Goal: Task Accomplishment & Management: Manage account settings

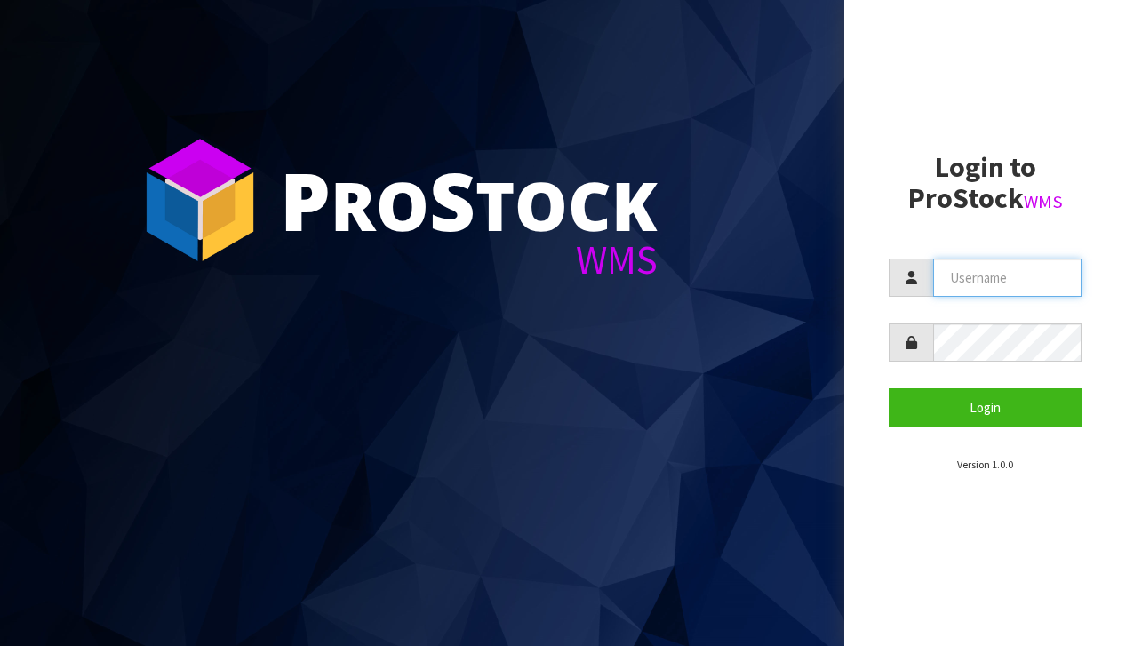
type input "[EMAIL_ADDRESS][DOMAIN_NAME]"
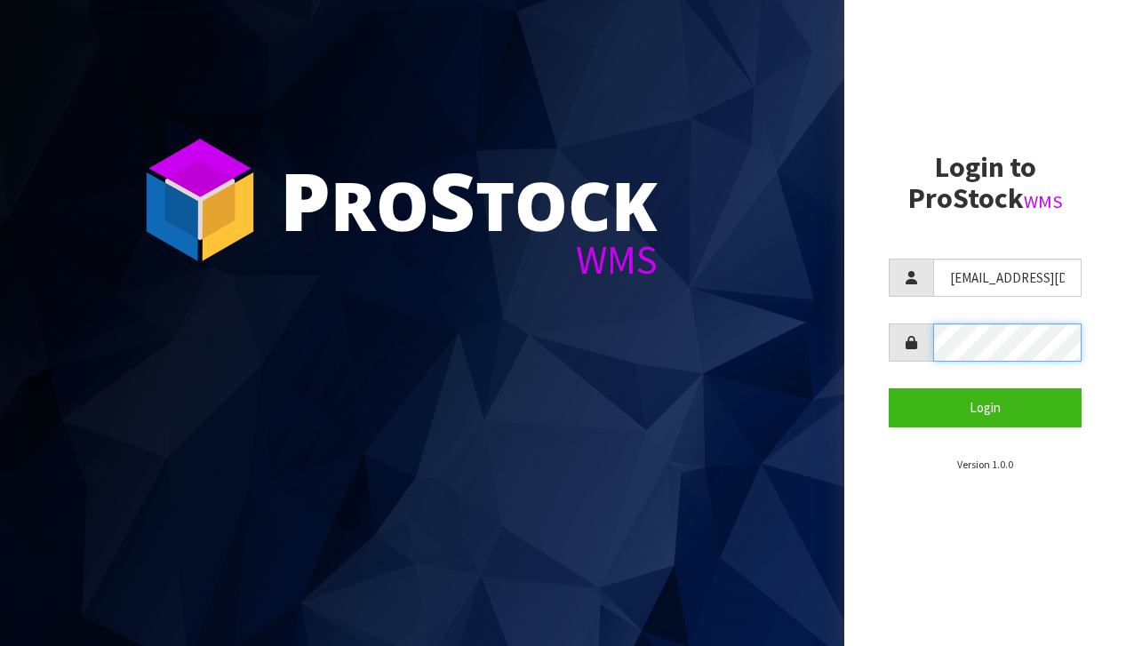
click at [984, 407] on button "Login" at bounding box center [984, 407] width 193 height 38
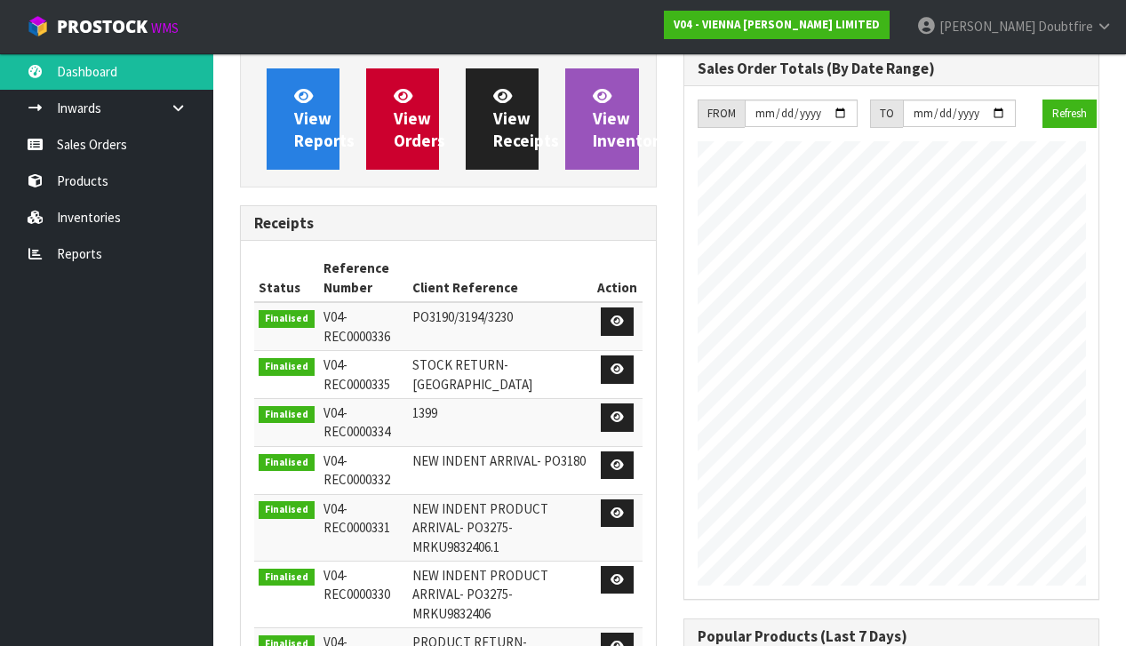
scroll to position [1194, 442]
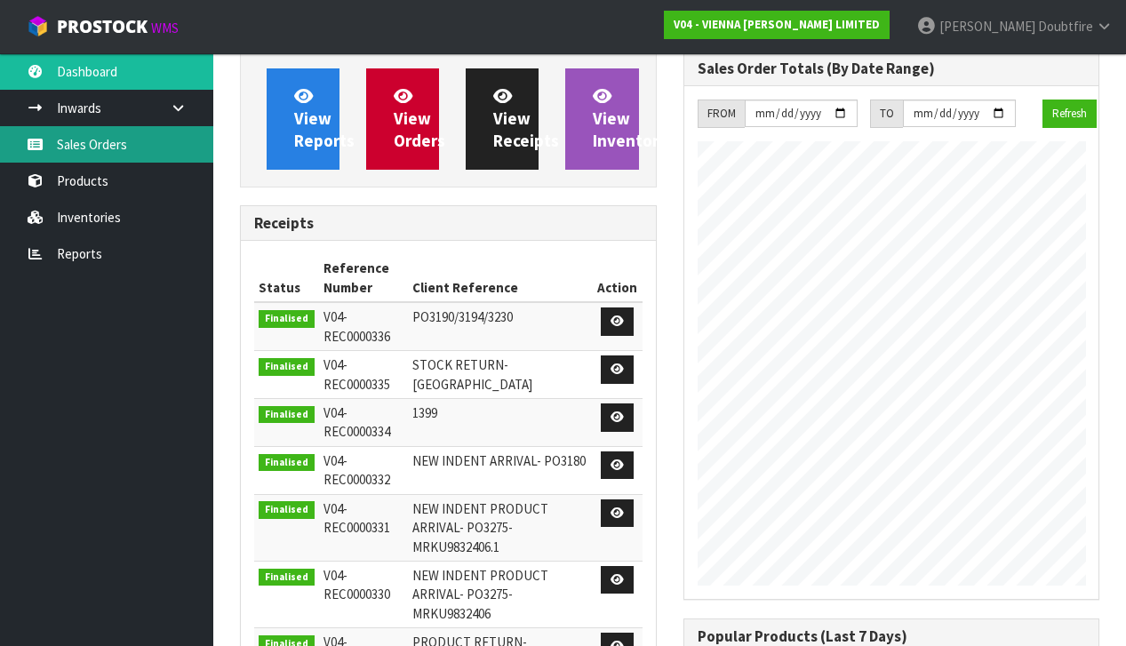
click at [79, 154] on link "Sales Orders" at bounding box center [106, 144] width 213 height 36
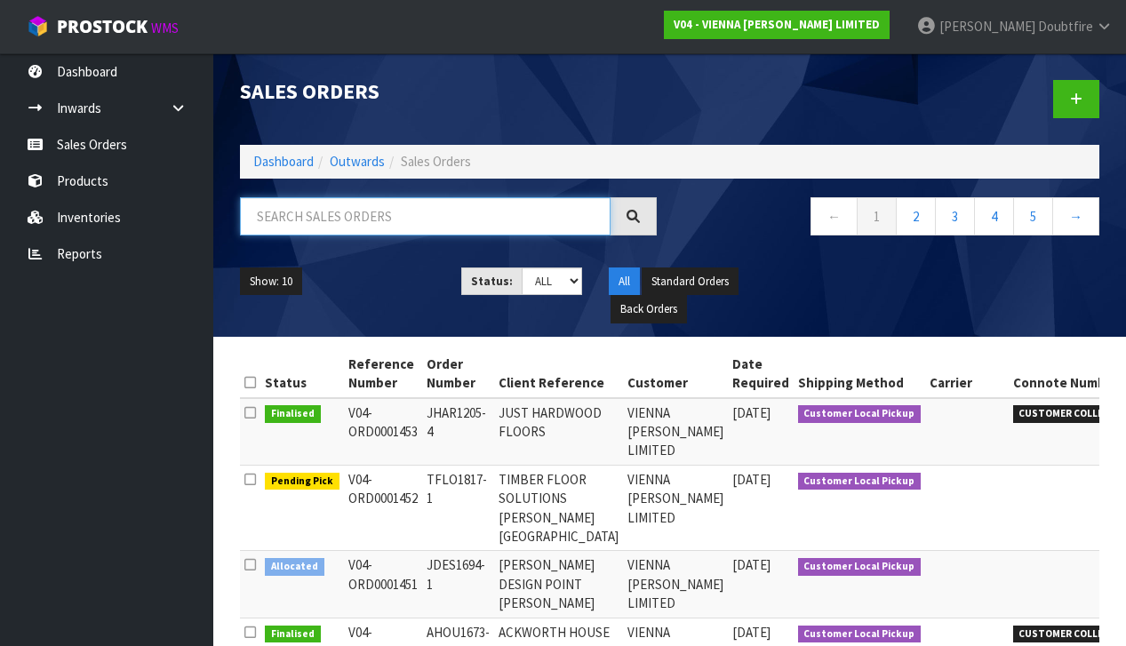
click at [265, 217] on input "text" at bounding box center [425, 216] width 370 height 38
type input "1246"
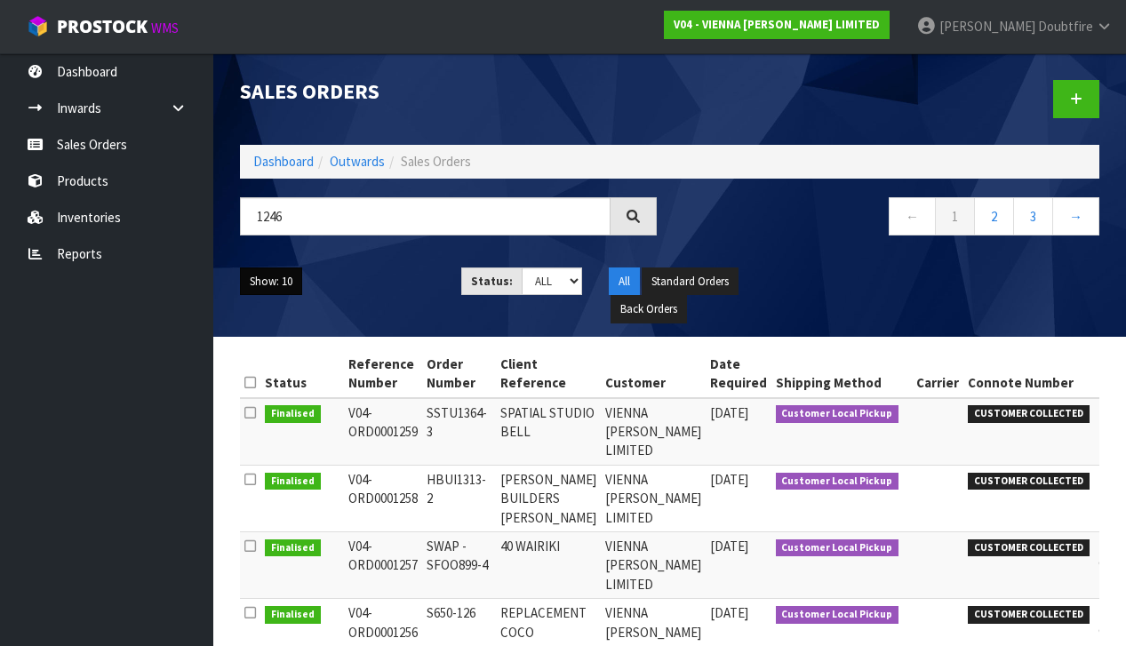
click at [296, 289] on button "Show: 10" at bounding box center [271, 281] width 62 height 28
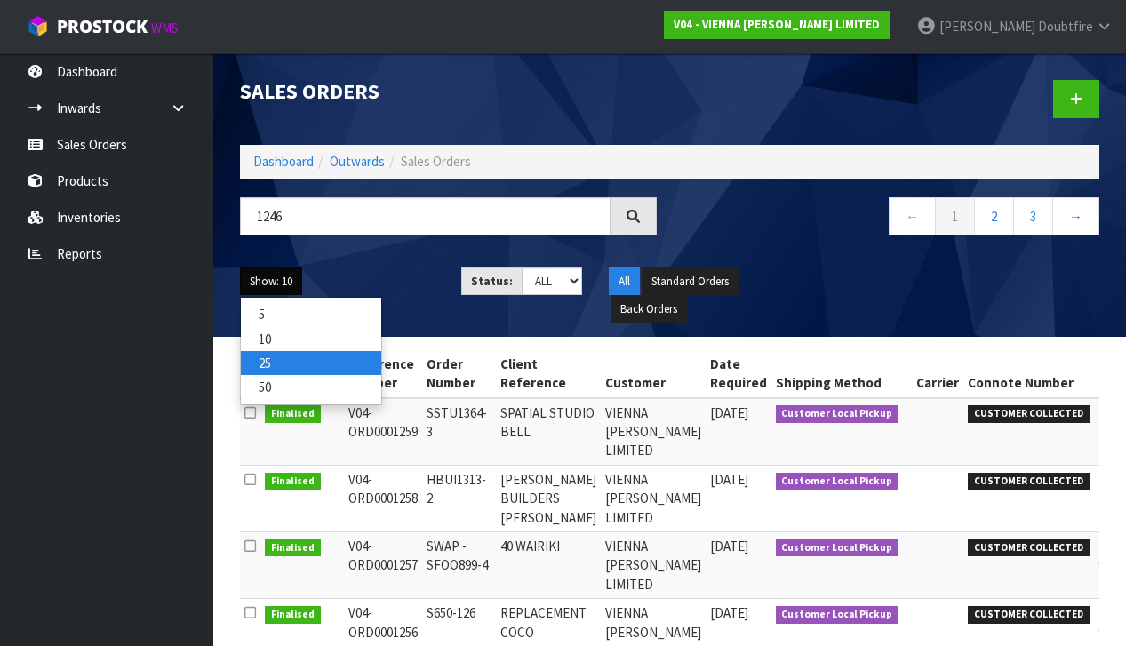
click at [273, 353] on link "25" at bounding box center [311, 363] width 140 height 24
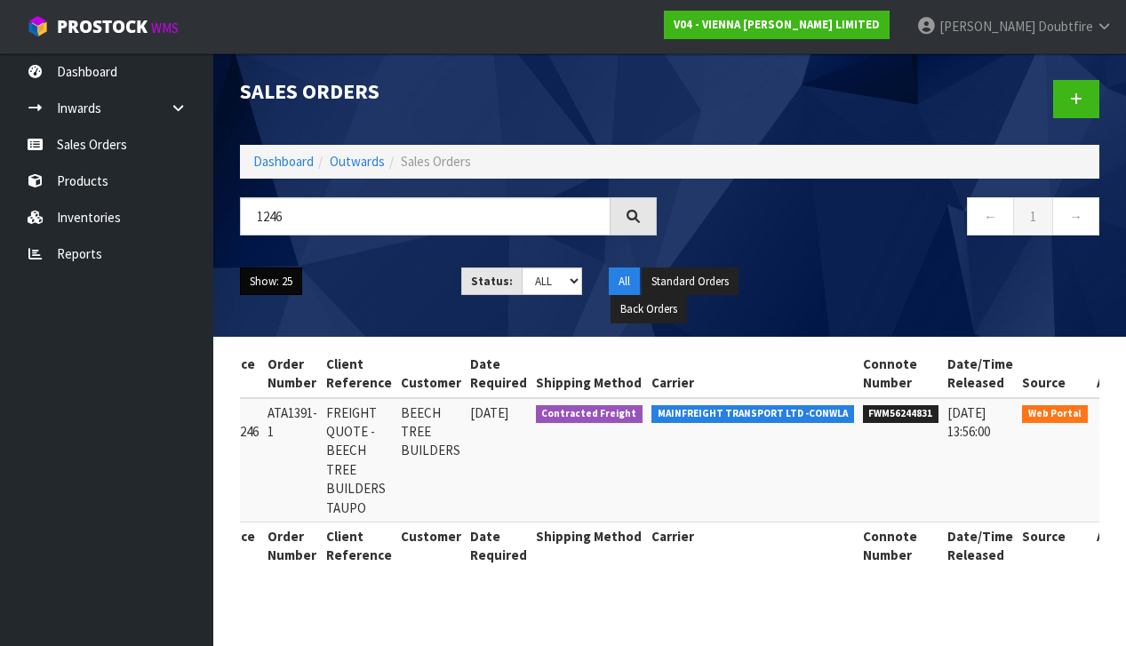
scroll to position [0, 139]
click at [1111, 415] on icon at bounding box center [1117, 417] width 13 height 12
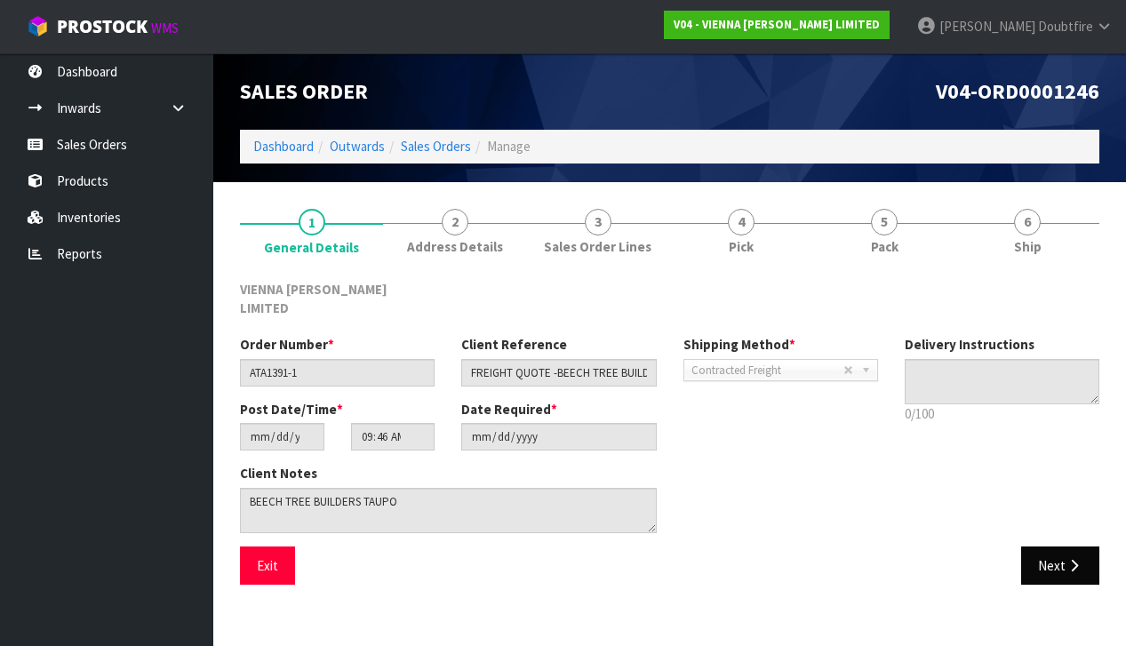
click at [1071, 559] on icon "button" at bounding box center [1073, 565] width 17 height 13
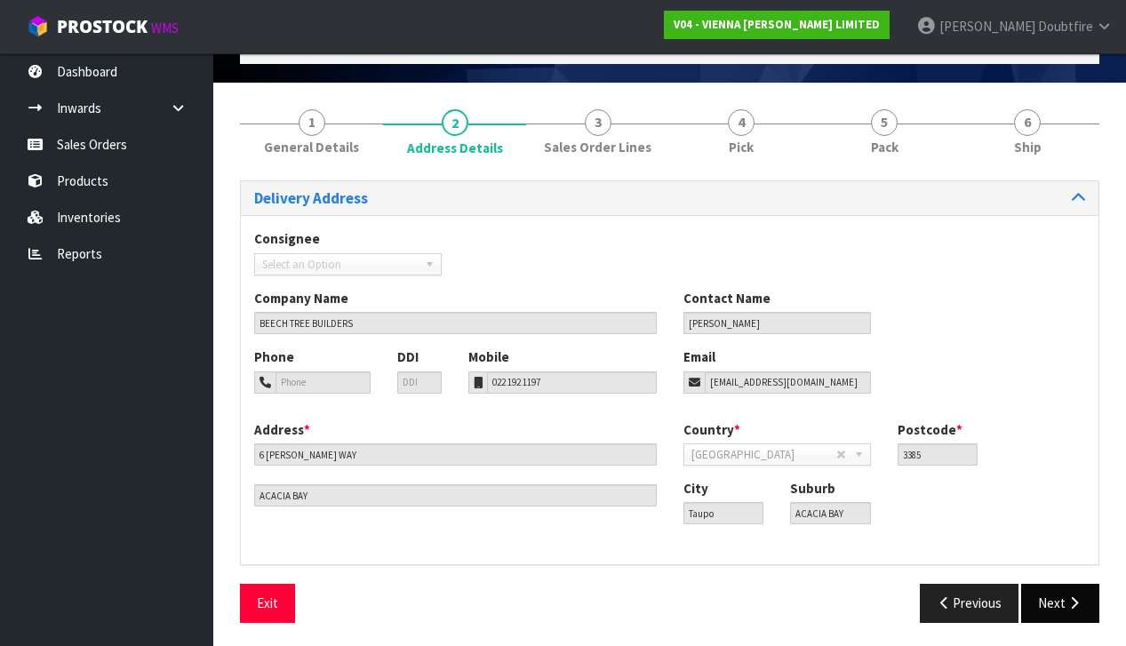
scroll to position [98, 0]
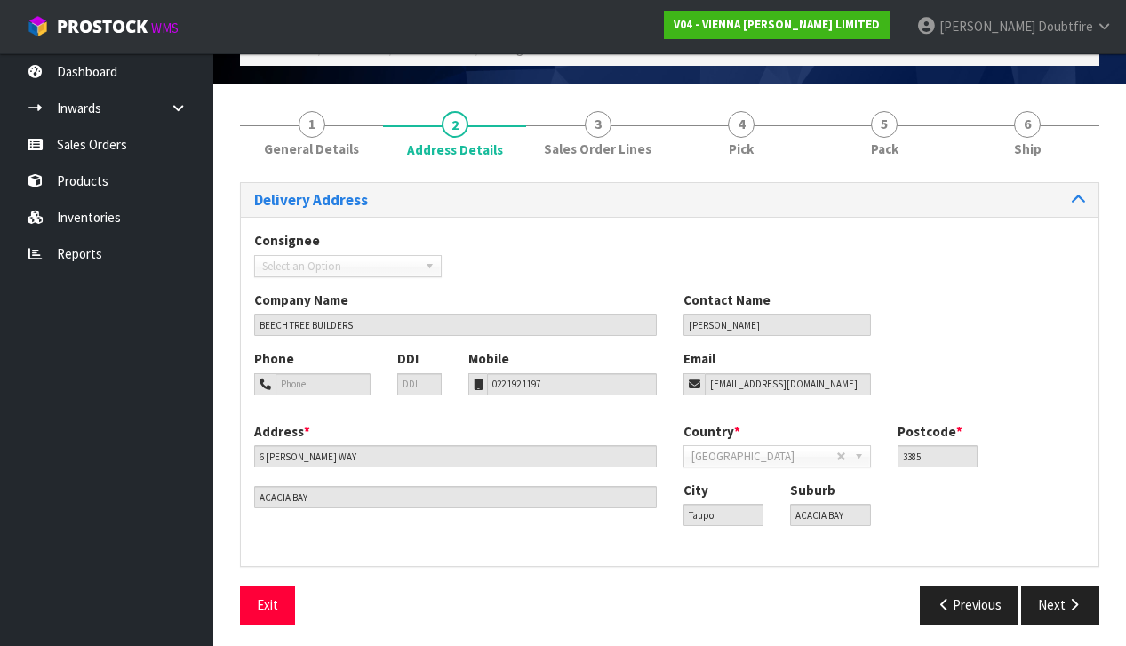
click at [1068, 585] on button "Next" at bounding box center [1060, 604] width 78 height 38
